Goal: Understand process/instructions: Learn how to perform a task or action

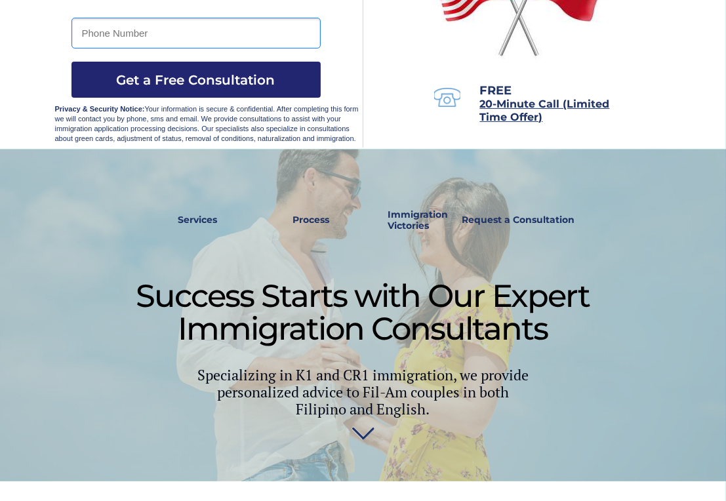
scroll to position [197, 0]
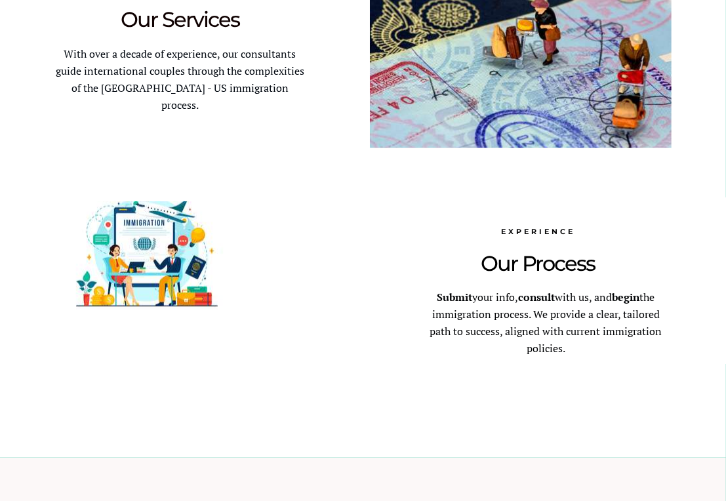
scroll to position [984, 0]
